Goal: Information Seeking & Learning: Check status

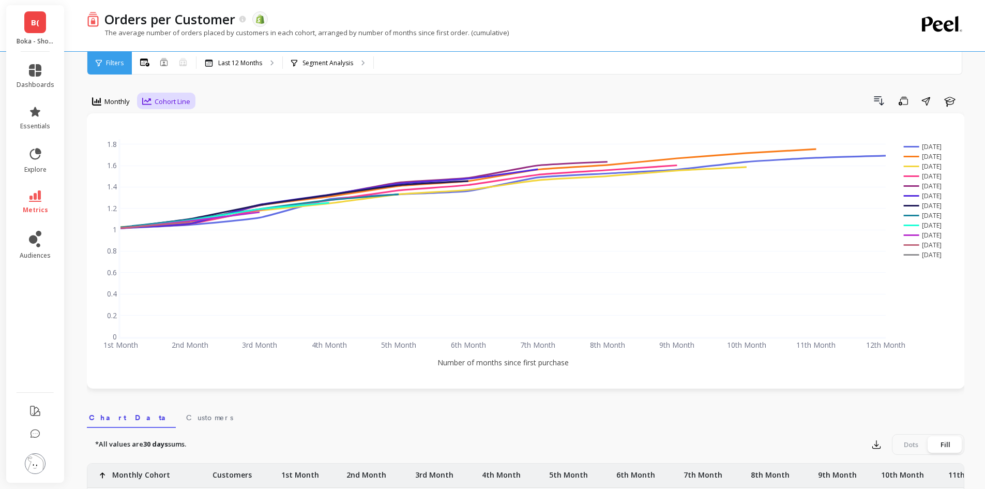
click at [183, 101] on span "Cohort Line" at bounding box center [173, 102] width 36 height 10
click at [184, 129] on div "Cohort Grid" at bounding box center [175, 125] width 59 height 10
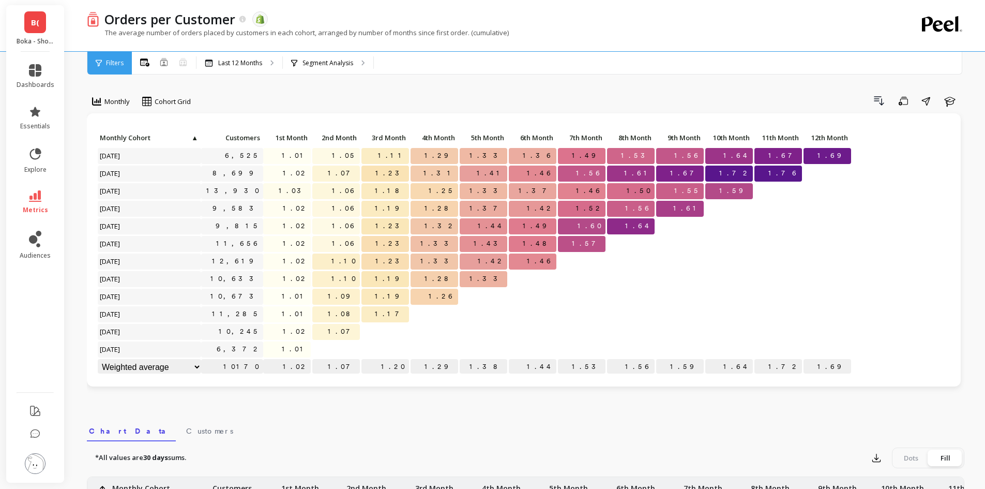
click at [193, 365] on select "Weighted average Weighted average excl. current month Sum [PERSON_NAME]" at bounding box center [149, 367] width 103 height 16
